Goal: Find specific page/section: Find specific page/section

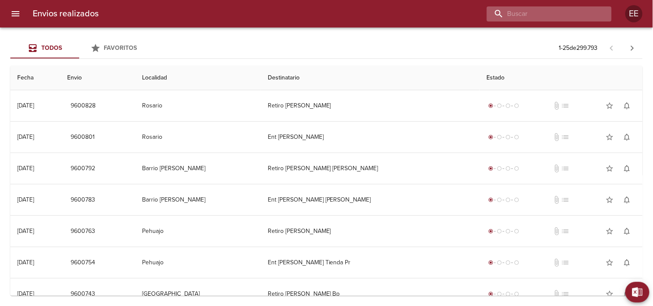
click at [546, 18] on input "buscar" at bounding box center [542, 13] width 110 height 15
click at [545, 14] on input "buscar" at bounding box center [542, 13] width 110 height 15
paste input "[PERSON_NAME] [PERSON_NAME]"
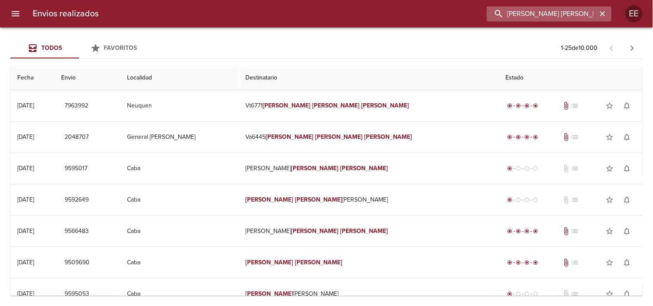
click at [512, 13] on input "[PERSON_NAME] [PERSON_NAME]" at bounding box center [542, 13] width 110 height 15
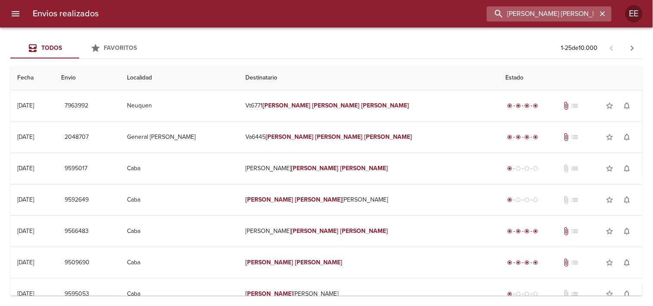
paste input "[PERSON_NAME]"
type input "[PERSON_NAME]"
